Goal: Find specific page/section: Find specific page/section

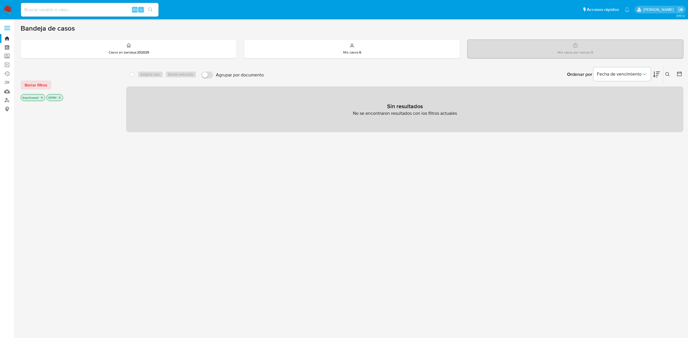
click at [2, 26] on label at bounding box center [7, 28] width 14 height 12
click at [0, 0] on input "checkbox" at bounding box center [0, 0] width 0 height 0
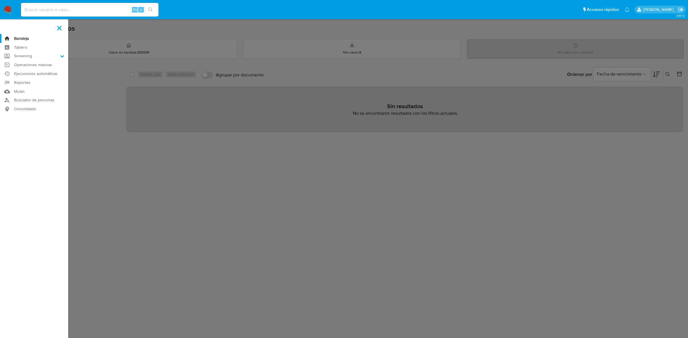
click at [2, 26] on aside "Bandeja Tablero Screening Búsqueda en Listas Watchlist Herramientas Operaciones…" at bounding box center [34, 169] width 68 height 338
click at [81, 100] on label at bounding box center [344, 169] width 688 height 338
click at [0, 0] on input "checkbox" at bounding box center [0, 0] width 0 height 0
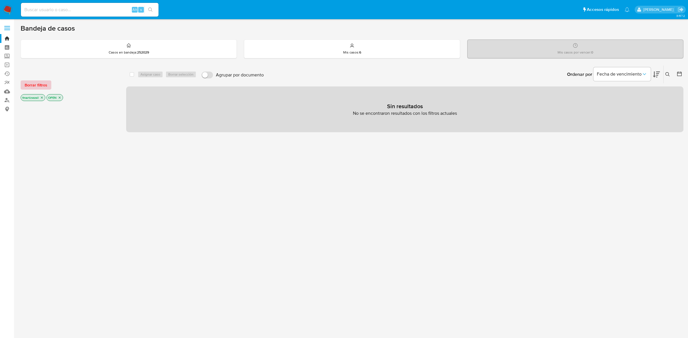
click at [41, 88] on span "Borrar filtros" at bounding box center [36, 85] width 23 height 8
